Goal: Task Accomplishment & Management: Use online tool/utility

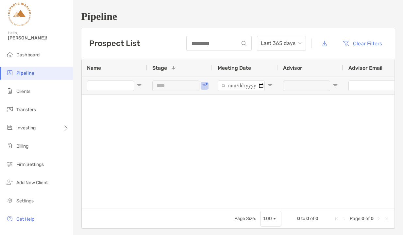
click at [207, 139] on div at bounding box center [238, 152] width 312 height 114
click at [27, 92] on span "Clients" at bounding box center [23, 92] width 14 height 6
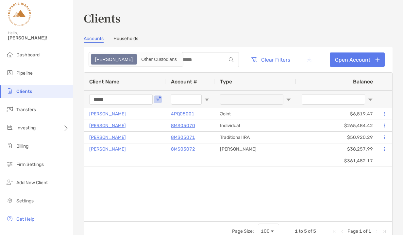
click at [129, 100] on input "*****" at bounding box center [120, 99] width 63 height 10
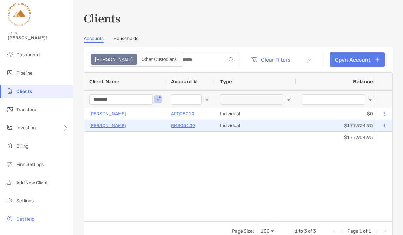
type input "*******"
click at [178, 125] on p "8MS05100" at bounding box center [183, 126] width 24 height 8
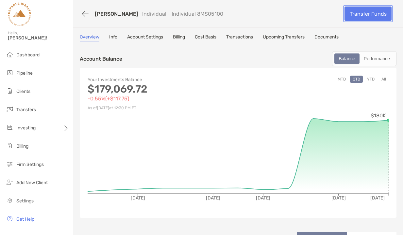
click at [363, 15] on link "Transfer Funds" at bounding box center [367, 14] width 47 height 14
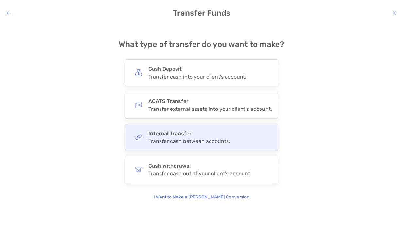
click at [198, 137] on div "Internal Transfer Transfer cash between accounts." at bounding box center [189, 138] width 82 height 14
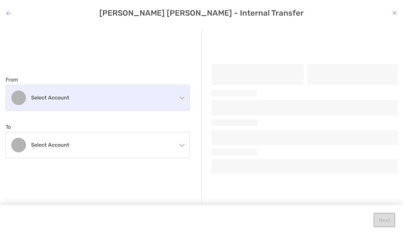
click at [159, 100] on h4 "Select account" at bounding box center [101, 98] width 141 height 6
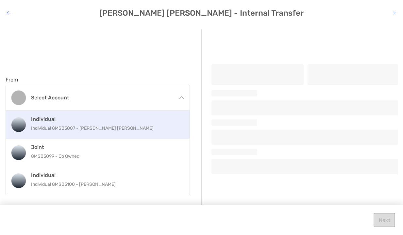
click at [98, 127] on p "Individual 8MS05087 - [PERSON_NAME] [PERSON_NAME]" at bounding box center [104, 128] width 147 height 8
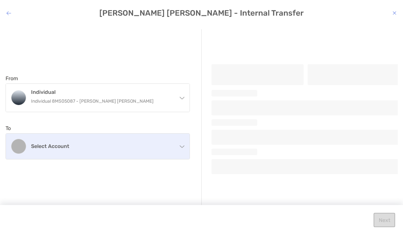
click at [141, 155] on div "Select account" at bounding box center [97, 146] width 183 height 25
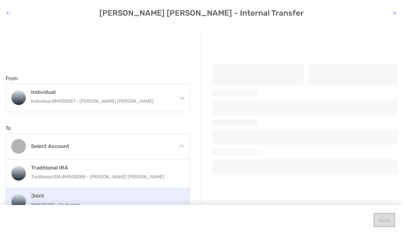
scroll to position [39, 0]
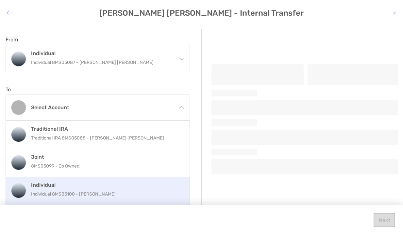
click at [108, 191] on p "Individual 8MS05100 - [PERSON_NAME]" at bounding box center [104, 194] width 147 height 8
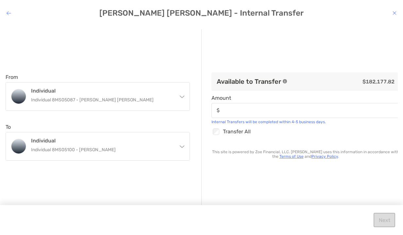
scroll to position [0, 0]
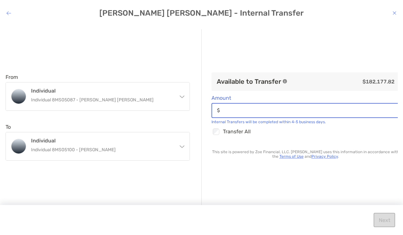
click at [237, 111] on input "Amount" at bounding box center [310, 111] width 176 height 6
type input "******"
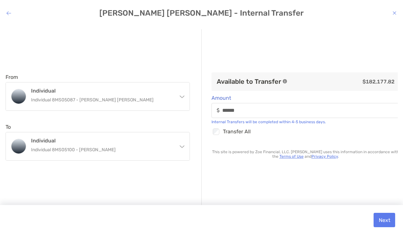
click at [297, 130] on div "Checkbox Transfer All" at bounding box center [305, 132] width 188 height 8
click at [181, 96] on icon "modal" at bounding box center [181, 95] width 5 height 5
click at [395, 11] on icon "modal" at bounding box center [394, 12] width 4 height 5
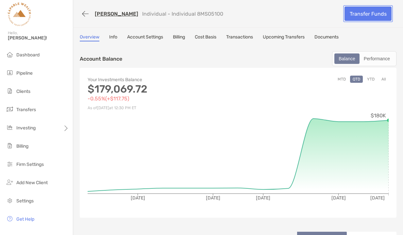
click at [366, 9] on link "Transfer Funds" at bounding box center [367, 14] width 47 height 14
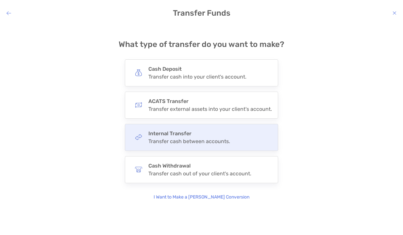
click at [181, 136] on h4 "Internal Transfer" at bounding box center [189, 134] width 82 height 6
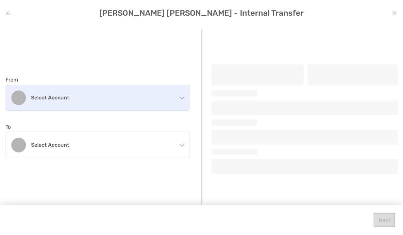
click at [154, 101] on h4 "Select account" at bounding box center [101, 98] width 141 height 6
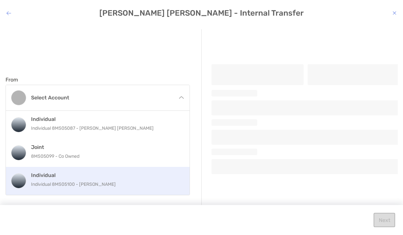
click at [109, 183] on p "Individual 8MS05100 - [PERSON_NAME]" at bounding box center [104, 185] width 147 height 8
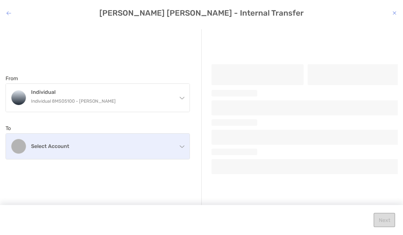
click at [102, 145] on h4 "Select account" at bounding box center [101, 146] width 141 height 6
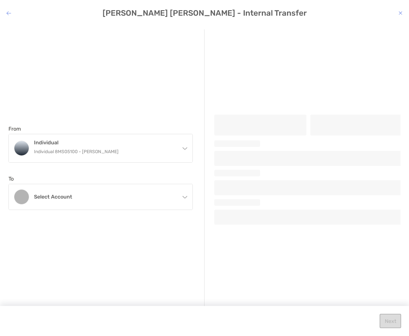
click at [399, 12] on icon "modal" at bounding box center [400, 12] width 4 height 5
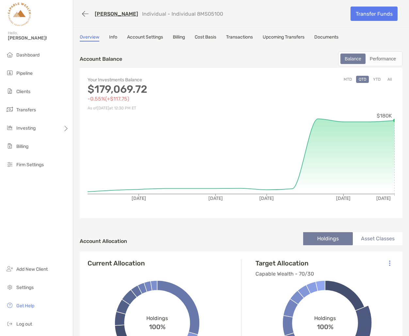
click at [119, 13] on link "[PERSON_NAME]" at bounding box center [116, 14] width 43 height 6
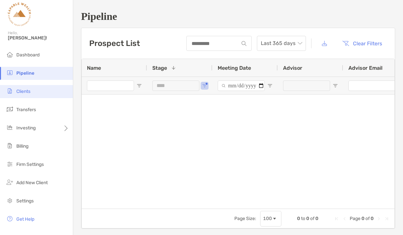
click at [43, 94] on li "Clients" at bounding box center [36, 91] width 73 height 13
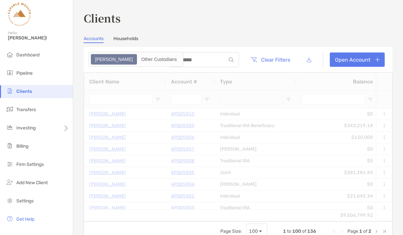
type input "*******"
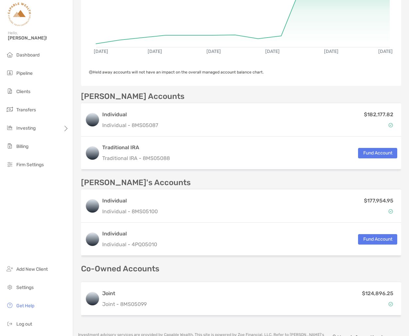
scroll to position [207, 0]
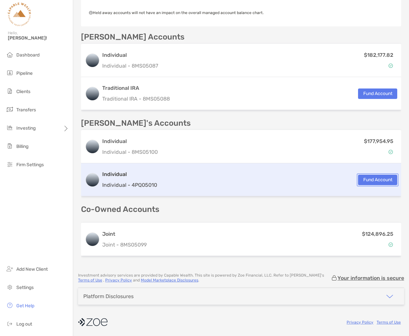
click at [369, 180] on button "Fund Account" at bounding box center [377, 180] width 39 height 10
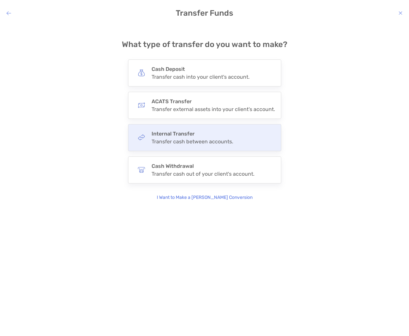
click at [210, 138] on div "Internal Transfer Transfer cash between accounts." at bounding box center [192, 138] width 82 height 14
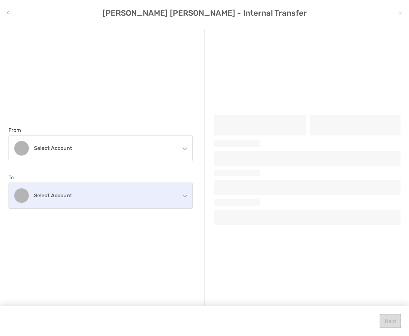
click at [182, 201] on div "Select account" at bounding box center [100, 195] width 183 height 25
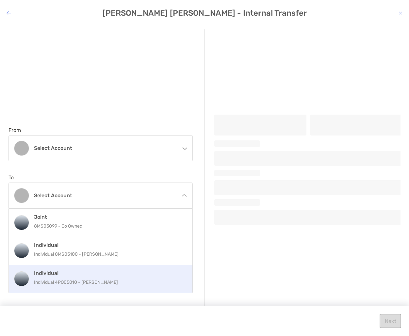
click at [127, 283] on p "Individual 4PQ05010 - [PERSON_NAME]" at bounding box center [107, 282] width 147 height 8
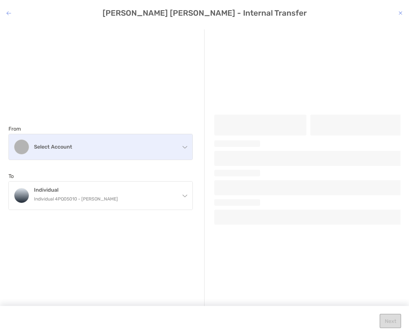
click at [171, 150] on div "Select account" at bounding box center [100, 146] width 183 height 25
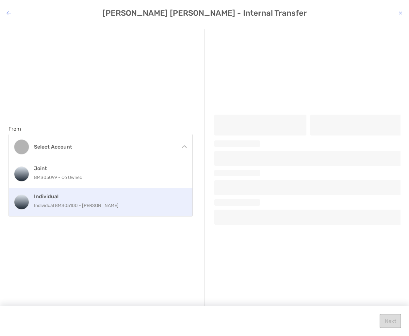
click at [115, 208] on p "Individual 8MS05100 - [PERSON_NAME]" at bounding box center [107, 205] width 147 height 8
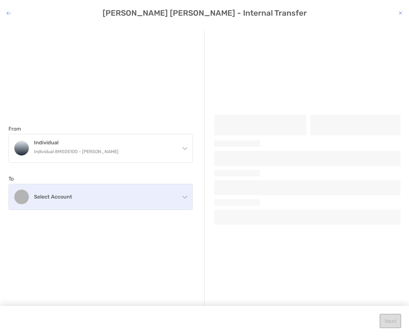
click at [188, 201] on div "Select account" at bounding box center [100, 196] width 183 height 25
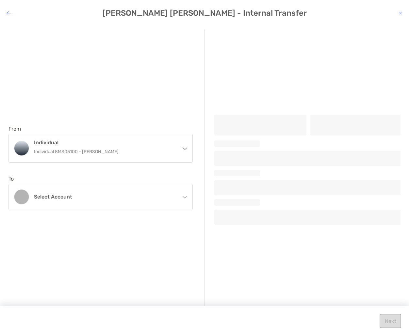
drag, startPoint x: 211, startPoint y: 239, endPoint x: 322, endPoint y: 25, distance: 241.3
click at [211, 239] on div "From Individual Individual 8MS05100 - Sangita Kumari Joint 8MS05099 - Co Owned …" at bounding box center [204, 171] width 392 height 284
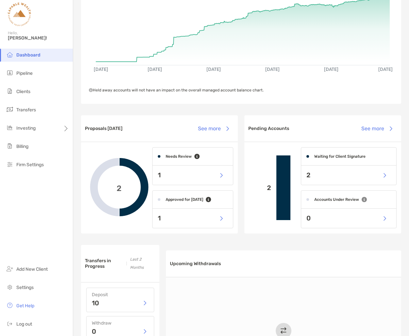
scroll to position [85, 0]
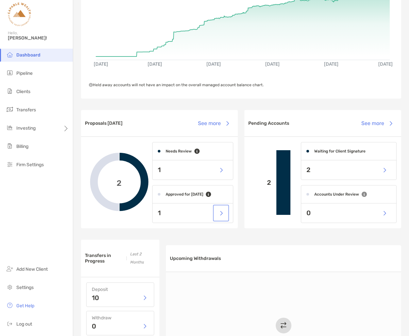
click at [223, 215] on button "button" at bounding box center [220, 213] width 13 height 14
